Goal: Obtain resource: Obtain resource

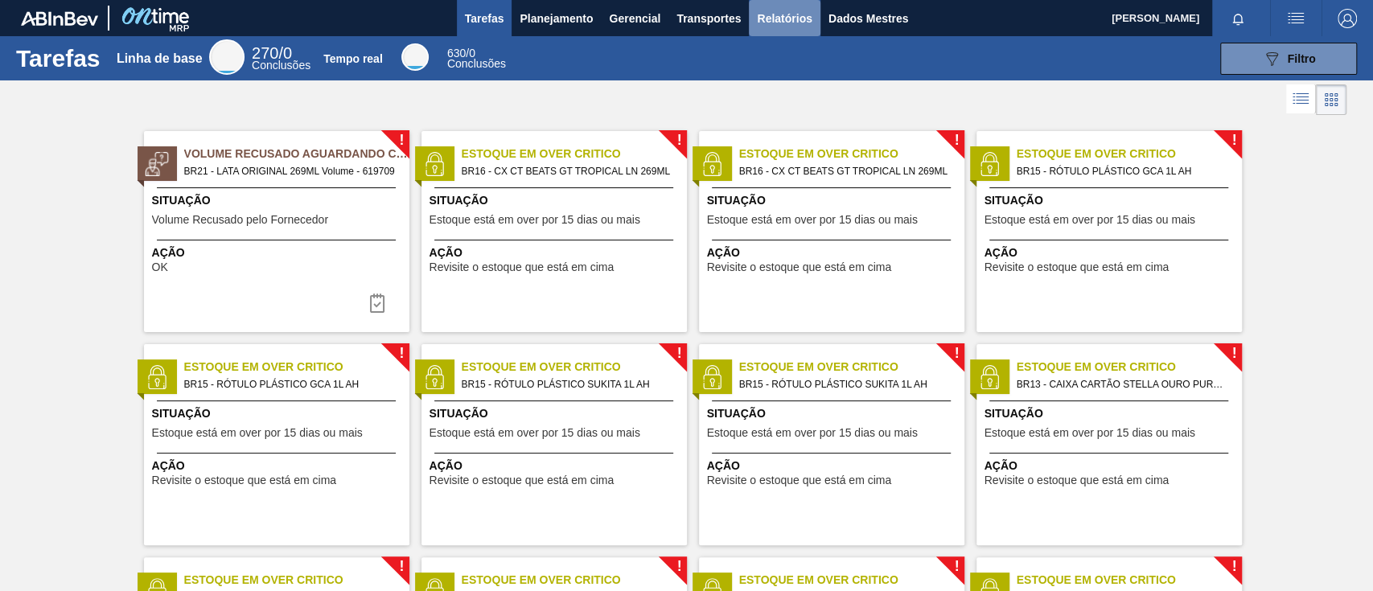
click at [781, 23] on font "Relatórios" at bounding box center [784, 18] width 55 height 13
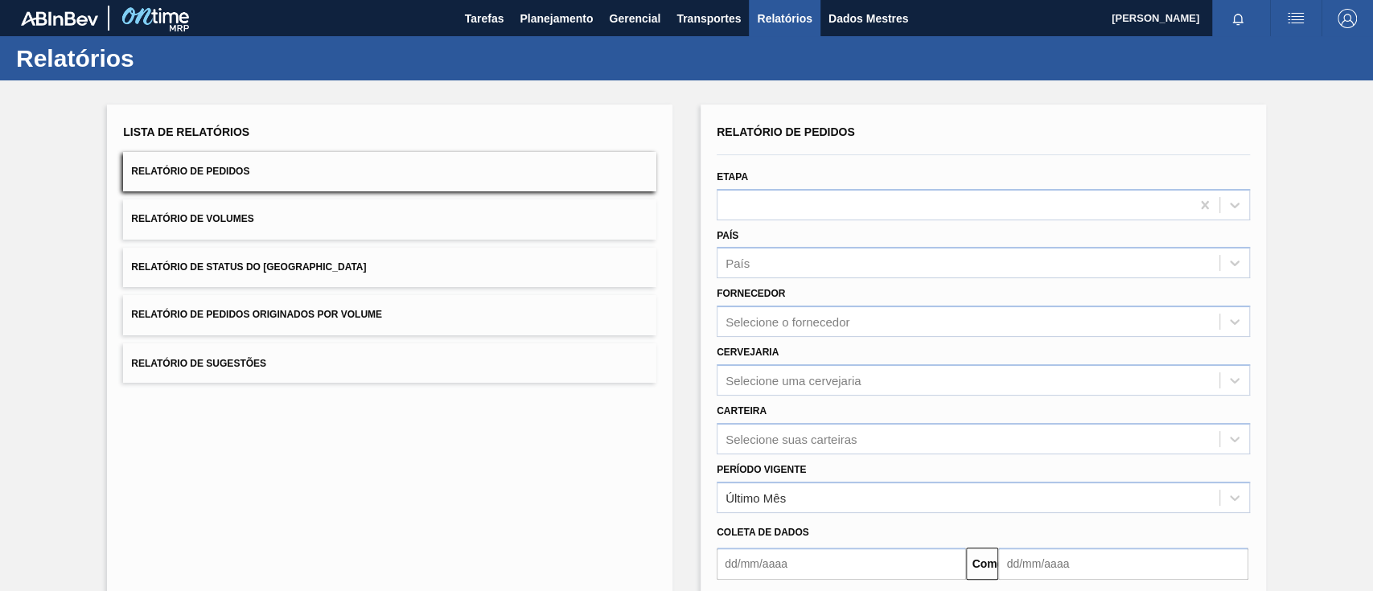
click at [340, 315] on font "Relatório de Pedidos Originados por Volume" at bounding box center [256, 315] width 251 height 11
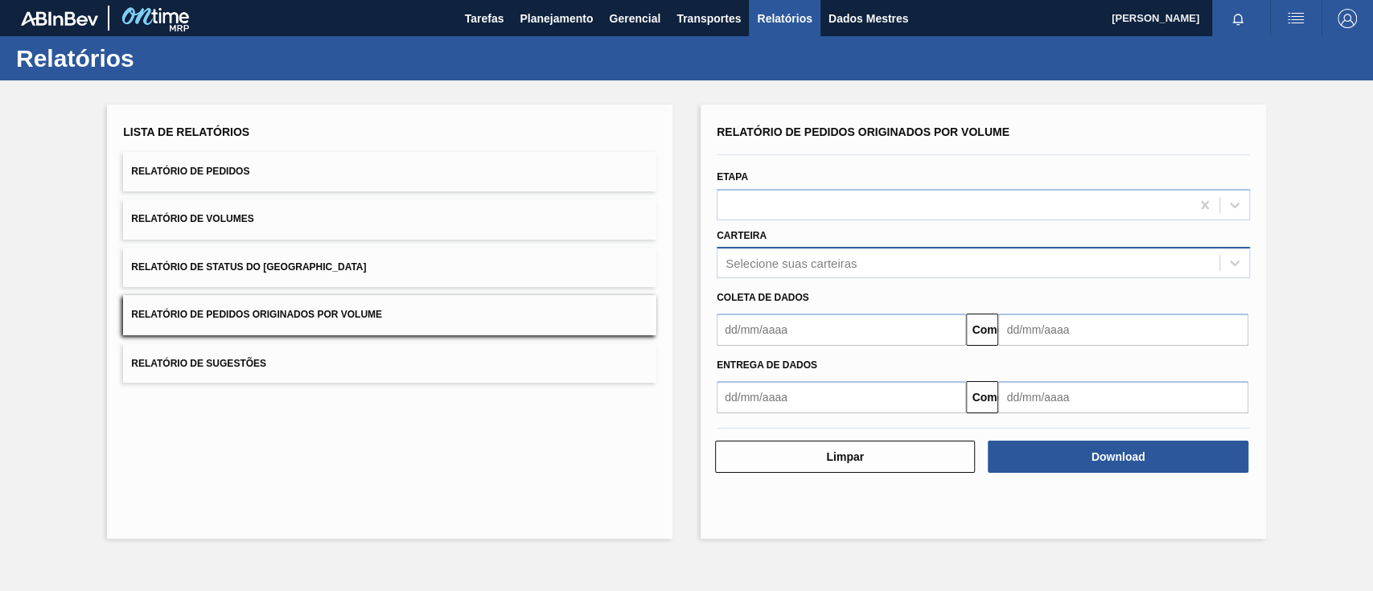
click at [813, 273] on div "Selecione suas carteiras" at bounding box center [968, 263] width 502 height 23
type input "g"
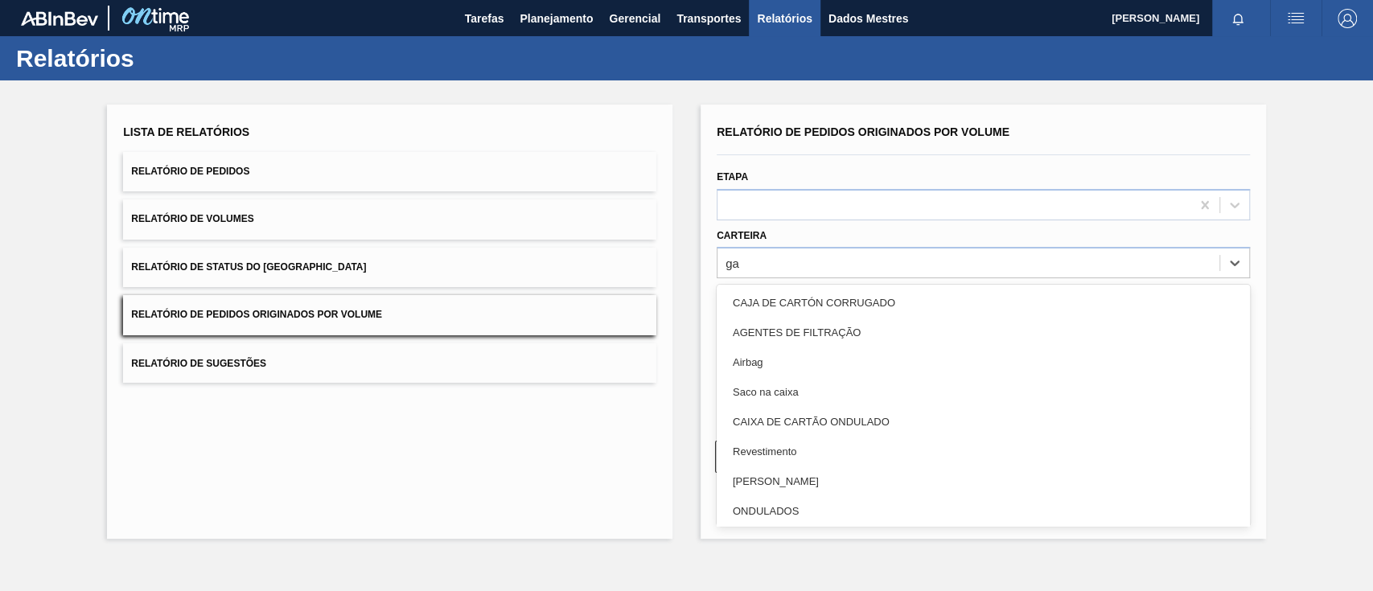
type input "gar"
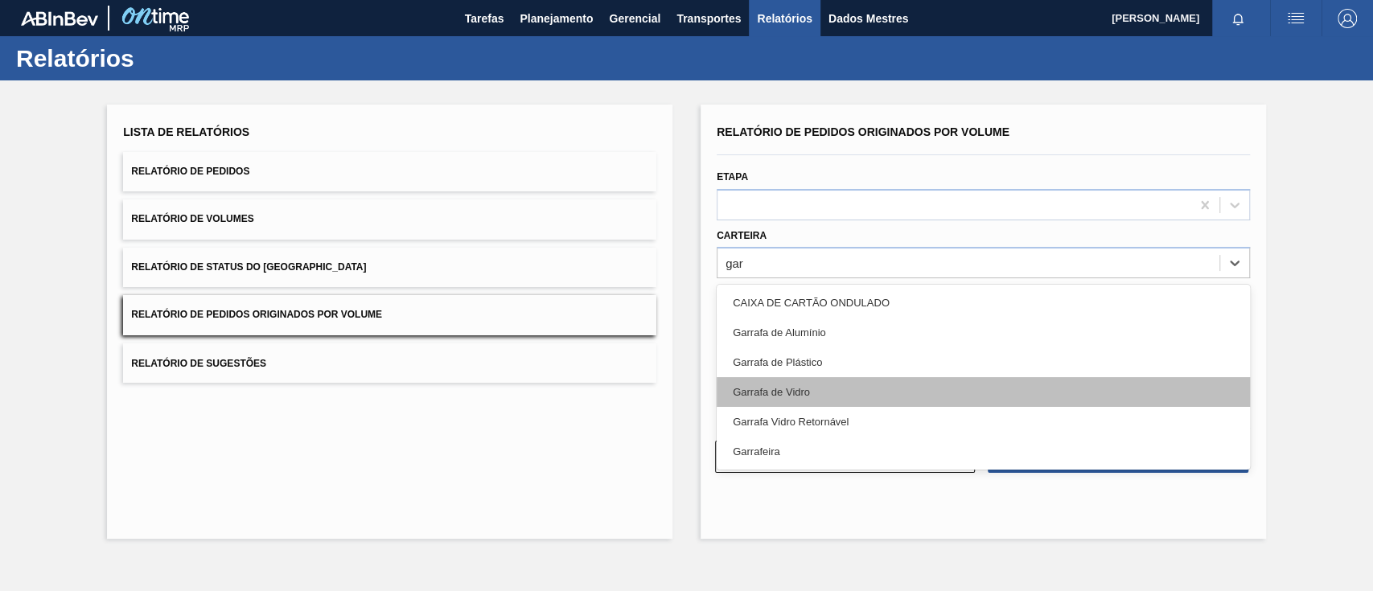
click at [804, 384] on div "Garrafa de Vidro" at bounding box center [983, 392] width 533 height 30
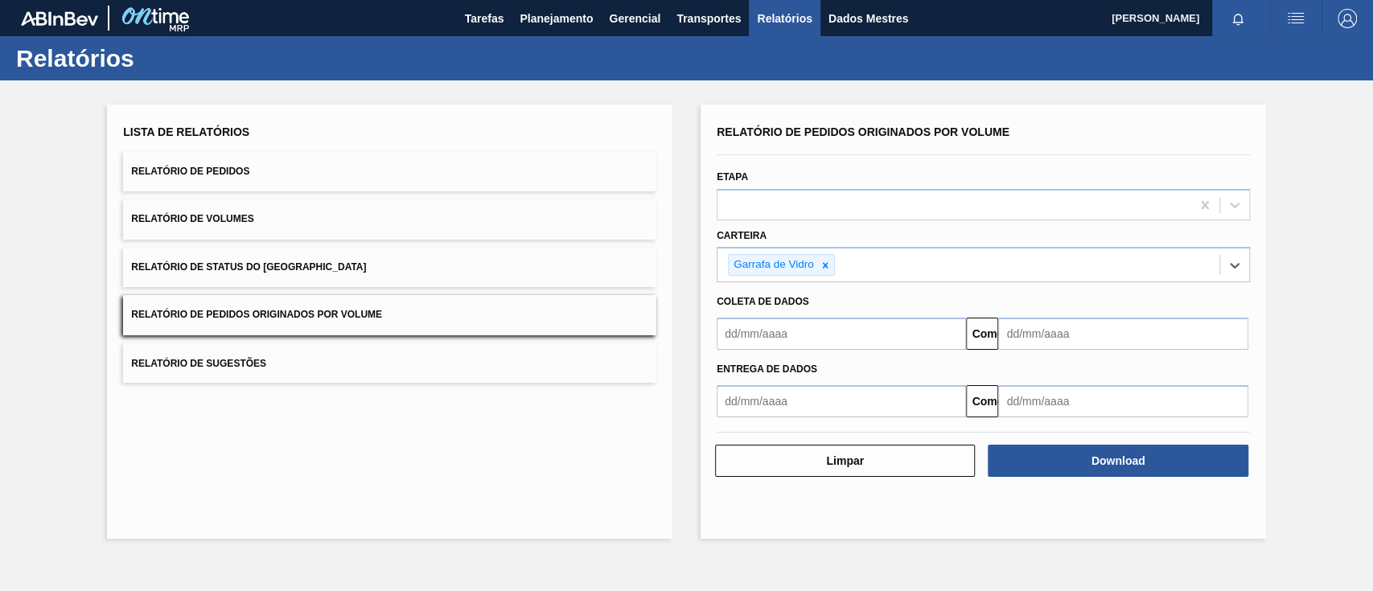
click at [801, 337] on input "text" at bounding box center [841, 334] width 249 height 32
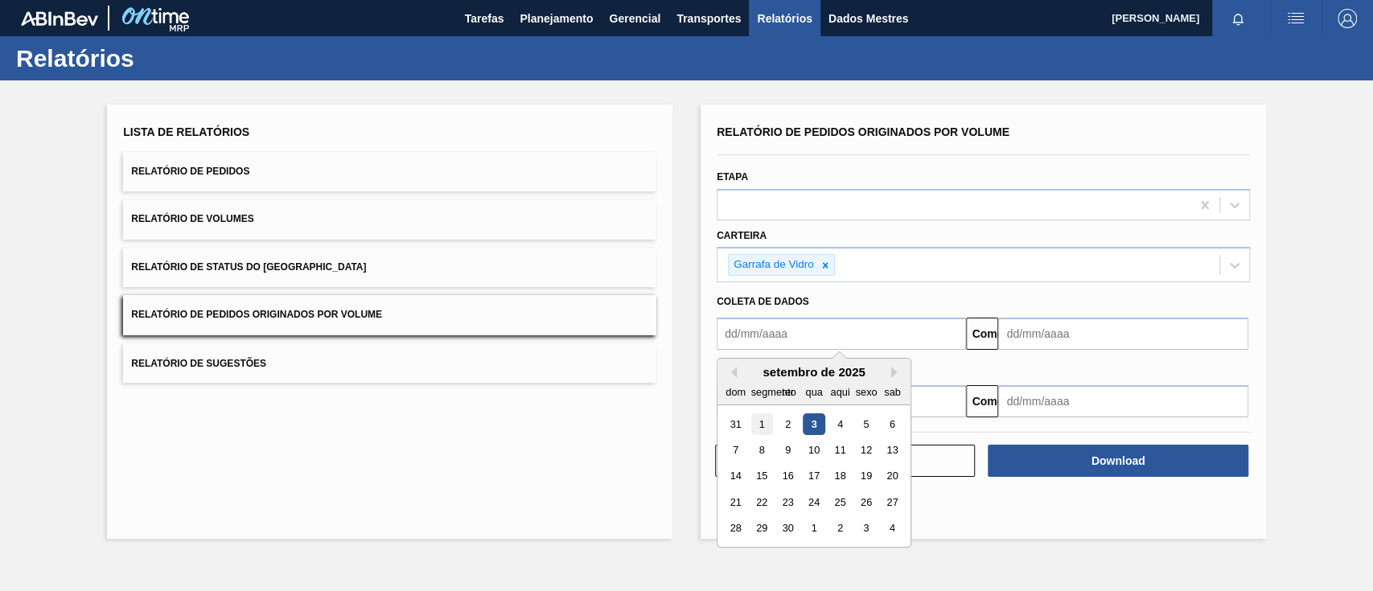
click at [759, 420] on font "1" at bounding box center [762, 424] width 6 height 12
type input "[DATE]"
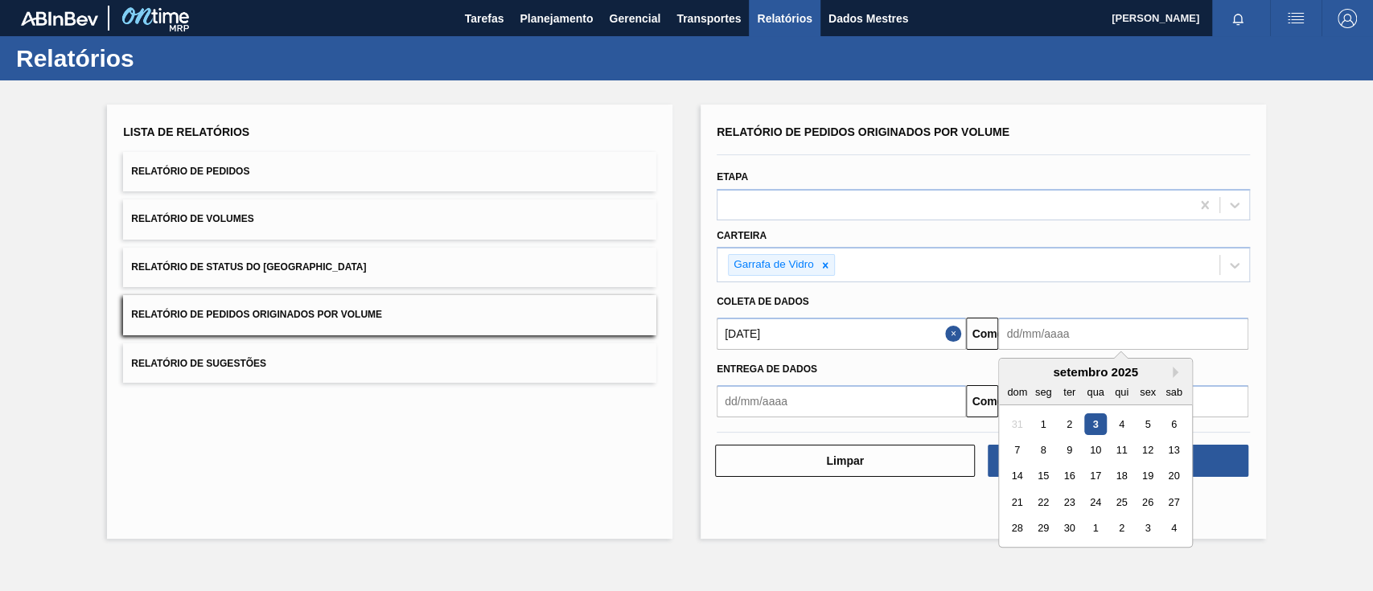
click at [1047, 332] on input "text" at bounding box center [1122, 334] width 249 height 32
click at [1046, 448] on div "8" at bounding box center [1044, 450] width 22 height 22
type input "[DATE]"
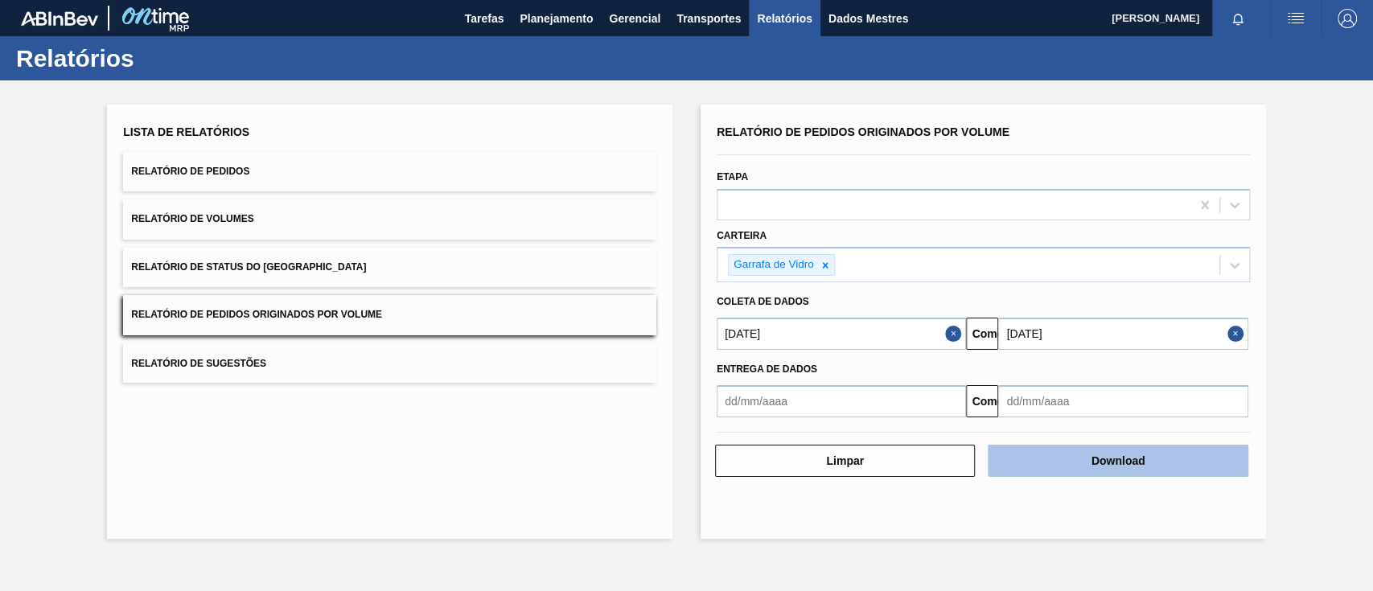
click at [1142, 461] on font "Download" at bounding box center [1119, 460] width 54 height 13
